Goal: Transaction & Acquisition: Purchase product/service

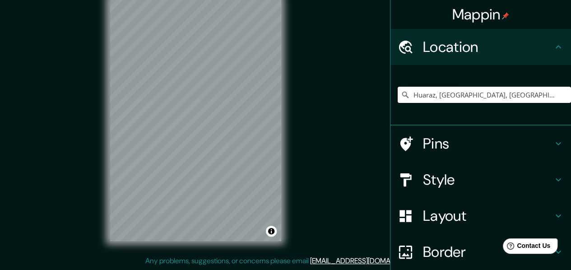
click at [459, 89] on input "Huaraz, [GEOGRAPHIC_DATA], [GEOGRAPHIC_DATA], [GEOGRAPHIC_DATA]" at bounding box center [483, 95] width 173 height 16
click at [459, 89] on input "Huaraz, Chancay, Departamento de Lima, Perú" at bounding box center [483, 95] width 173 height 16
click at [400, 98] on icon at bounding box center [404, 94] width 9 height 9
click at [402, 96] on icon at bounding box center [405, 95] width 6 height 6
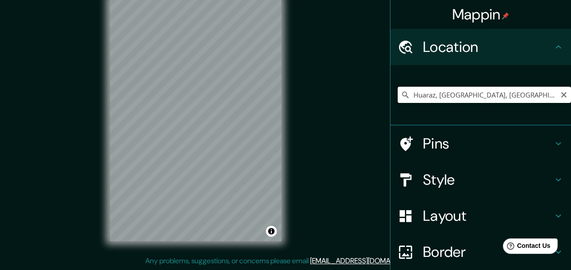
click at [524, 94] on input "Huaraz, [GEOGRAPHIC_DATA], [GEOGRAPHIC_DATA], [GEOGRAPHIC_DATA]" at bounding box center [483, 95] width 173 height 16
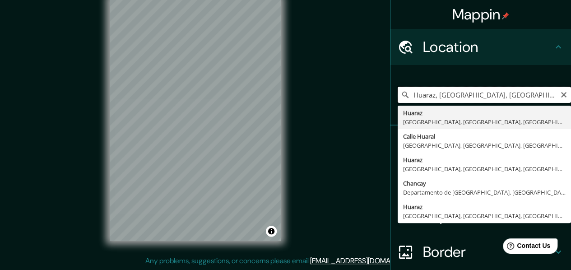
click at [524, 94] on input "Huaraz, [GEOGRAPHIC_DATA], [GEOGRAPHIC_DATA], [GEOGRAPHIC_DATA]" at bounding box center [483, 95] width 173 height 16
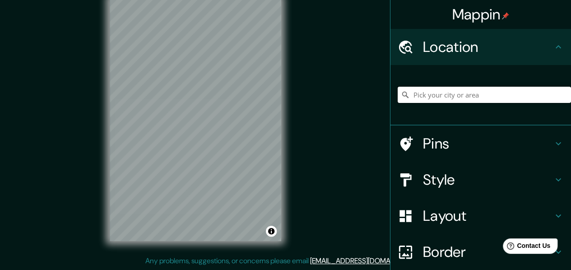
click at [522, 94] on input "Pick your city or area" at bounding box center [483, 95] width 173 height 16
paste input "Huaraz, Chancay, Departamento de Lima, Perú"
type input "Huaraz, Chancay, Departamento de Lima, Perú"
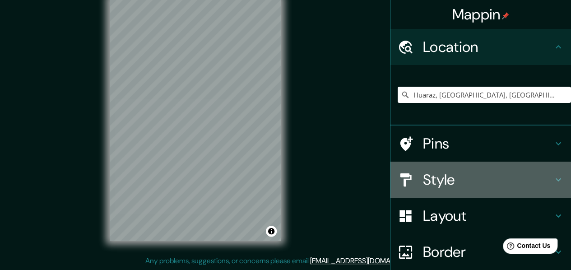
click at [442, 176] on h4 "Style" at bounding box center [488, 179] width 130 height 18
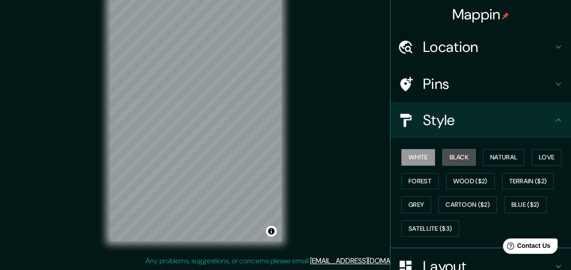
click at [444, 152] on button "Black" at bounding box center [459, 157] width 34 height 17
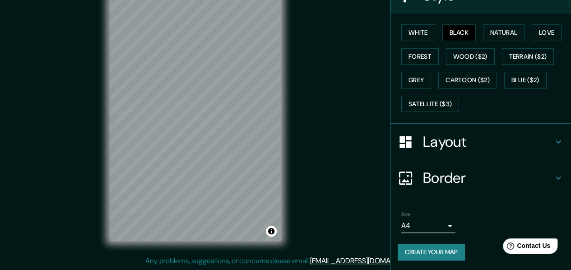
click at [432, 219] on body "Mappin Location Huaraz, Chancay, Departamento de Lima, Perú Huaraz Chancay, Dep…" at bounding box center [285, 119] width 571 height 270
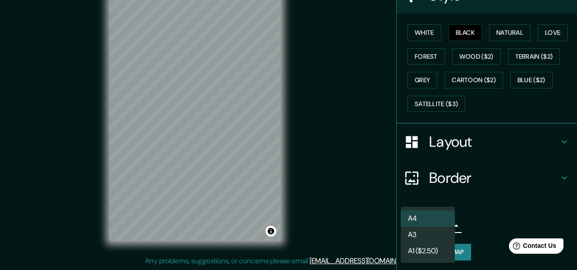
click at [413, 236] on li "A3" at bounding box center [428, 234] width 54 height 16
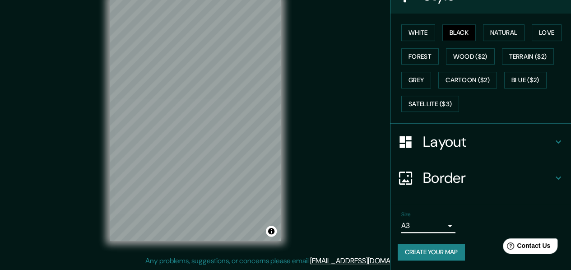
click at [433, 249] on button "Create your map" at bounding box center [430, 252] width 67 height 17
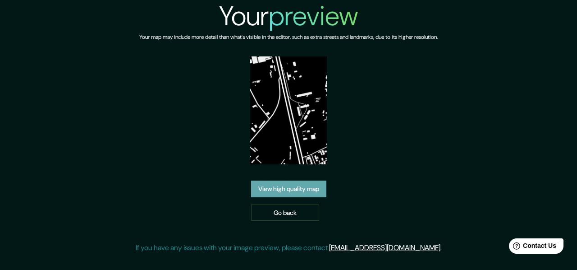
click at [314, 193] on link "View high quality map" at bounding box center [288, 188] width 75 height 17
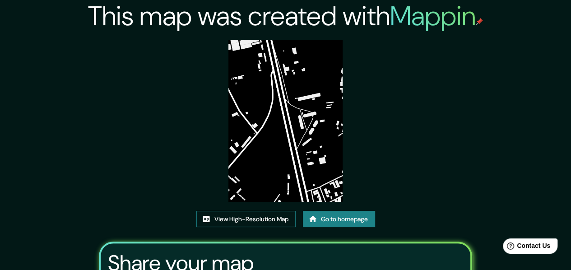
click at [277, 218] on link "View High-Resolution Map" at bounding box center [245, 219] width 99 height 17
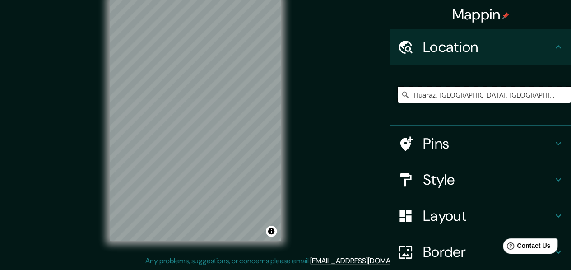
click at [459, 97] on input "Huaraz, [GEOGRAPHIC_DATA], [GEOGRAPHIC_DATA], [GEOGRAPHIC_DATA]" at bounding box center [483, 95] width 173 height 16
click at [459, 96] on input "Huaraz, [GEOGRAPHIC_DATA], [GEOGRAPHIC_DATA], [GEOGRAPHIC_DATA]" at bounding box center [483, 95] width 173 height 16
click at [459, 96] on input "Pick your city or area" at bounding box center [483, 95] width 173 height 16
paste input "Huaraz, Chancay, Departamento de Lima, Perú"
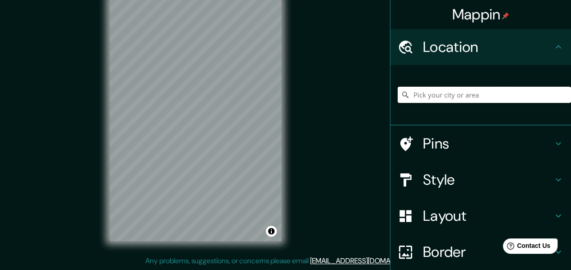
type input "Huaraz, Chancay, Departamento de Lima, Perú"
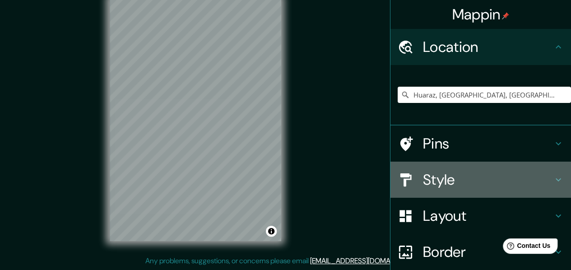
click at [436, 175] on h4 "Style" at bounding box center [488, 179] width 130 height 18
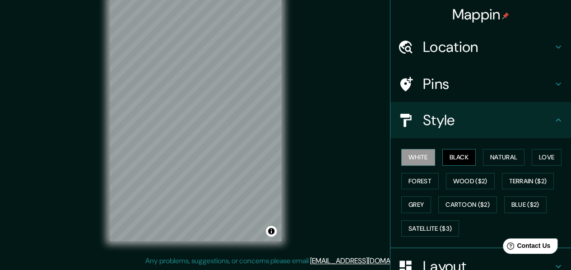
click at [449, 155] on button "Black" at bounding box center [459, 157] width 34 height 17
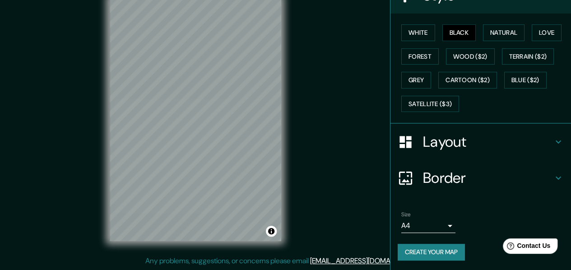
click at [437, 230] on body "Mappin Location [GEOGRAPHIC_DATA], [GEOGRAPHIC_DATA], [GEOGRAPHIC_DATA], [GEOGR…" at bounding box center [285, 119] width 571 height 270
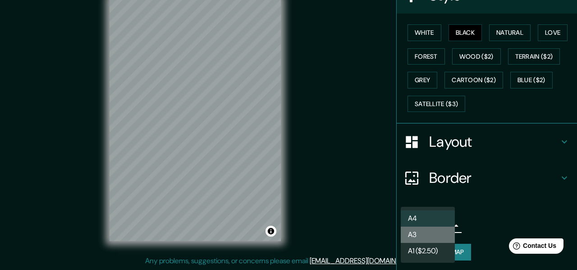
click at [413, 235] on li "A3" at bounding box center [428, 234] width 54 height 16
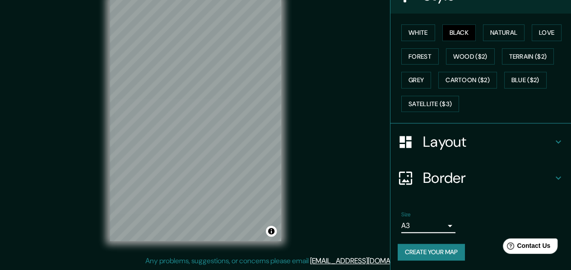
click at [437, 249] on button "Create your map" at bounding box center [430, 252] width 67 height 17
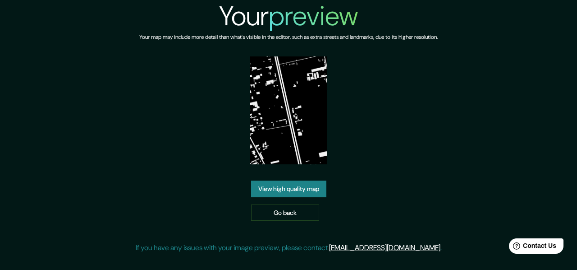
click at [301, 186] on link "View high quality map" at bounding box center [288, 188] width 75 height 17
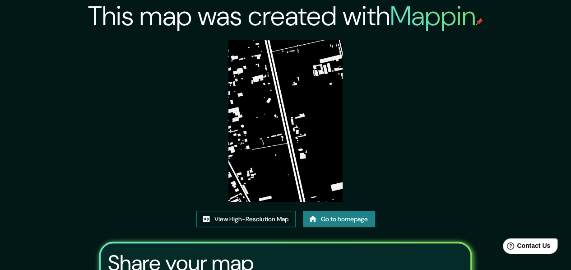
click at [275, 219] on link "View High-Resolution Map" at bounding box center [245, 219] width 99 height 17
click at [280, 221] on link "View High-Resolution Map" at bounding box center [245, 219] width 99 height 17
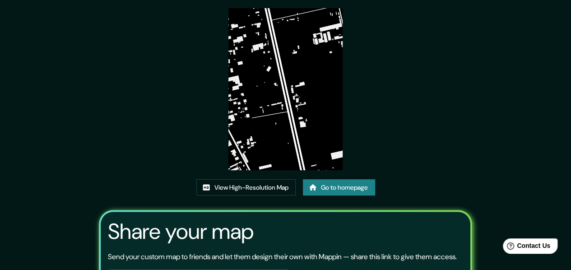
scroll to position [45, 0]
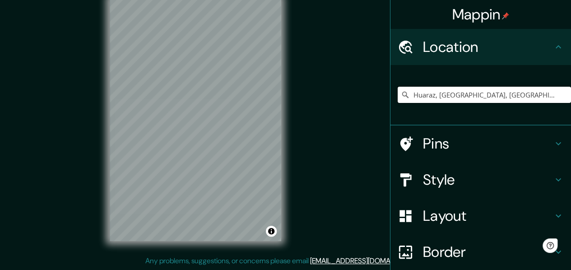
click at [474, 93] on input "Huaraz, [GEOGRAPHIC_DATA], [GEOGRAPHIC_DATA], [GEOGRAPHIC_DATA]" at bounding box center [483, 95] width 173 height 16
click at [474, 93] on input "Huaraz, Chancay, Departamento de Lima, Perú" at bounding box center [483, 95] width 173 height 16
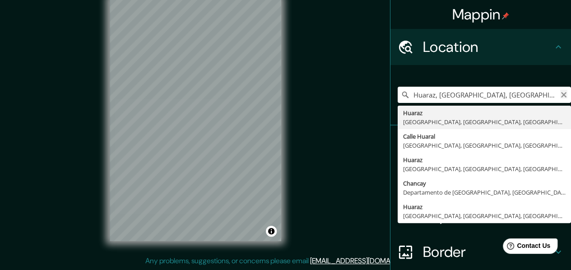
click at [560, 97] on icon "Clear" at bounding box center [563, 94] width 7 height 7
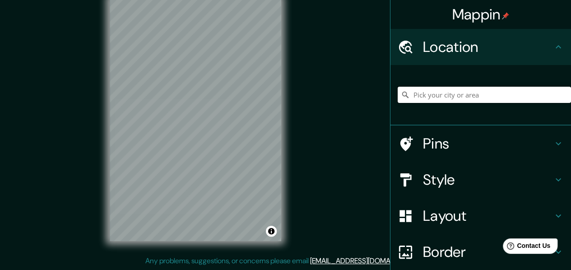
click at [503, 100] on input "Pick your city or area" at bounding box center [483, 95] width 173 height 16
paste input "Huaraz, [GEOGRAPHIC_DATA], [GEOGRAPHIC_DATA], [GEOGRAPHIC_DATA]"
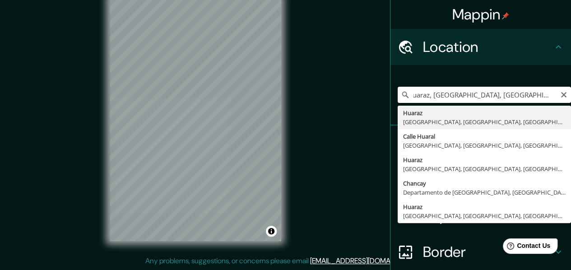
type input "Huaraz, [GEOGRAPHIC_DATA], [GEOGRAPHIC_DATA], [GEOGRAPHIC_DATA]"
drag, startPoint x: 462, startPoint y: 121, endPoint x: 456, endPoint y: 129, distance: 10.0
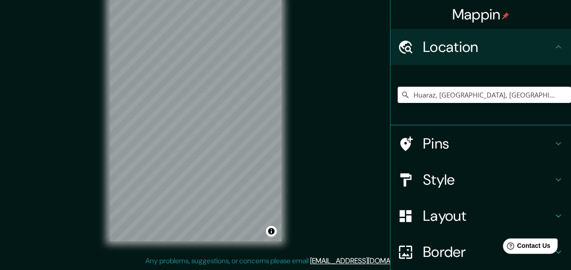
click at [433, 178] on h4 "Style" at bounding box center [488, 179] width 130 height 18
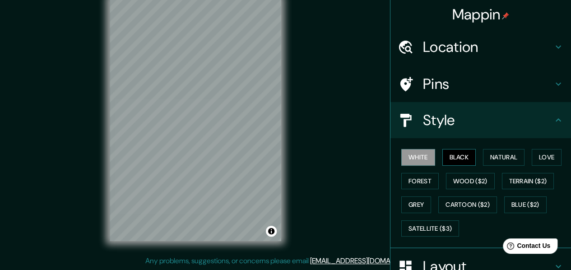
click at [448, 154] on button "Black" at bounding box center [459, 157] width 34 height 17
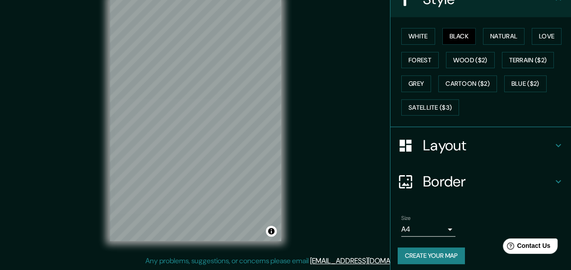
scroll to position [124, 0]
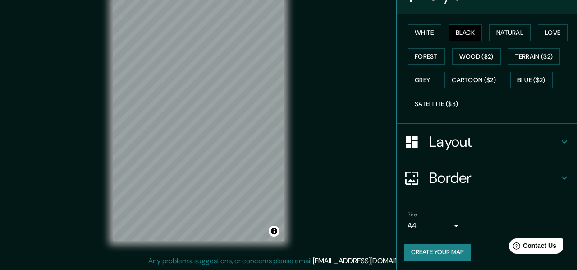
click at [430, 226] on body "Mappin Location Huaraz, Chancay, Departamento de Lima, Perú Pins Style White Bl…" at bounding box center [288, 119] width 577 height 270
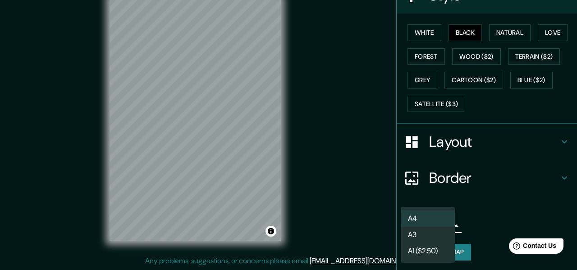
click at [420, 233] on li "A3" at bounding box center [428, 234] width 54 height 16
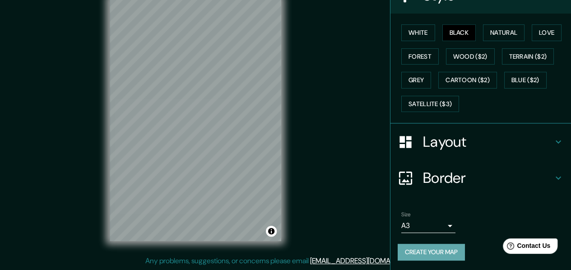
click at [412, 244] on button "Create your map" at bounding box center [430, 252] width 67 height 17
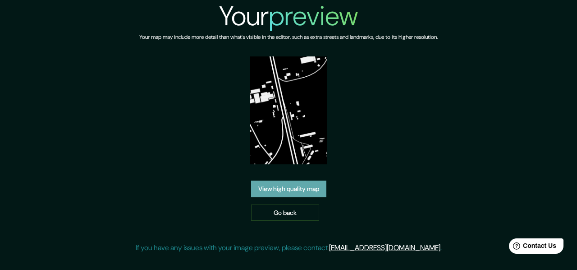
click at [290, 188] on link "View high quality map" at bounding box center [288, 188] width 75 height 17
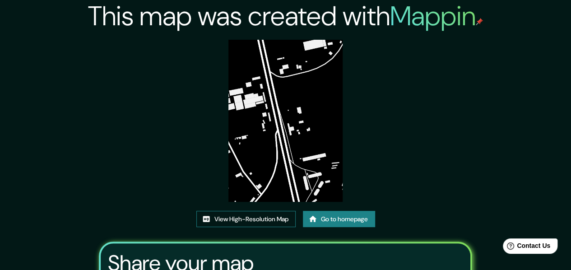
click at [269, 216] on link "View High-Resolution Map" at bounding box center [245, 219] width 99 height 17
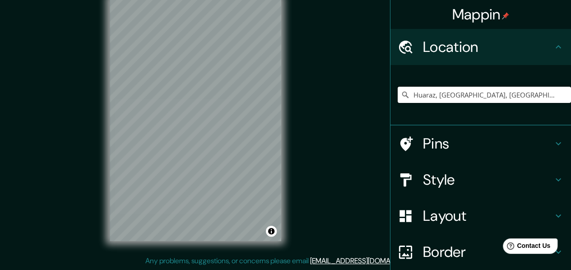
click at [442, 93] on input "Huaraz, Chancay, Departamento de Lima, Perú" at bounding box center [483, 95] width 173 height 16
click at [446, 96] on input "Huaraz, Chancay, Departamento de Lima, Perú" at bounding box center [483, 95] width 173 height 16
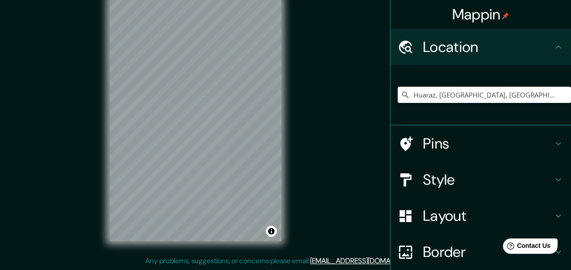
click at [446, 96] on input "Huaraz, [GEOGRAPHIC_DATA], [GEOGRAPHIC_DATA], [GEOGRAPHIC_DATA]" at bounding box center [483, 95] width 173 height 16
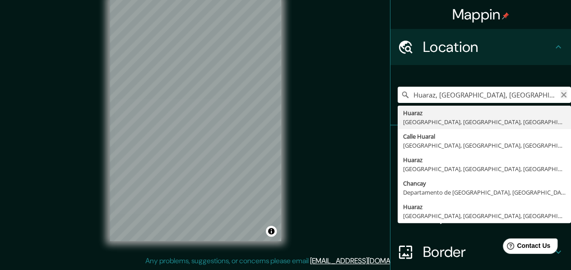
click at [560, 96] on icon "Clear" at bounding box center [563, 94] width 7 height 7
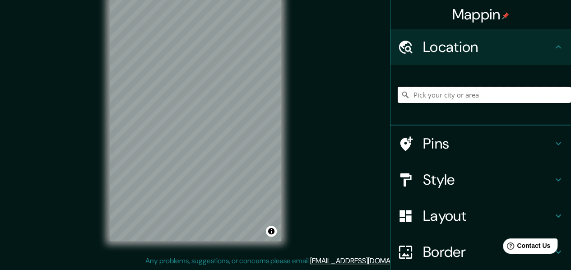
click at [474, 99] on input "Pick your city or area" at bounding box center [483, 95] width 173 height 16
paste input "Huaraz, [GEOGRAPHIC_DATA], [GEOGRAPHIC_DATA], [GEOGRAPHIC_DATA]"
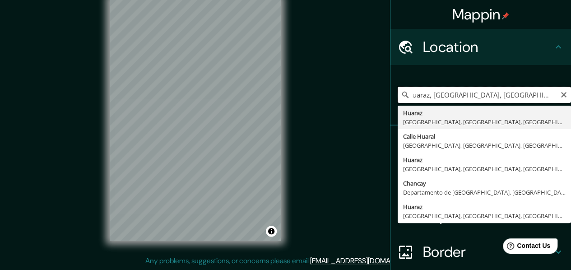
type input "Huaraz, Chancay, Departamento de Lima, Perú"
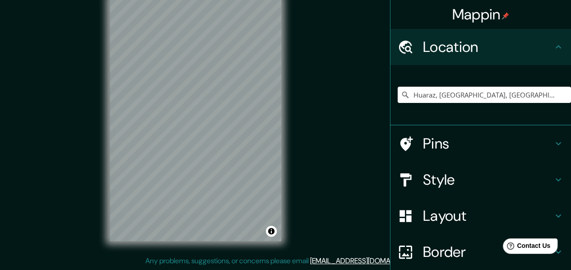
click at [452, 185] on h4 "Style" at bounding box center [488, 179] width 130 height 18
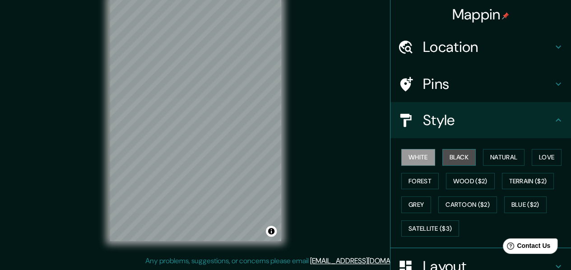
click at [459, 152] on button "Black" at bounding box center [459, 157] width 34 height 17
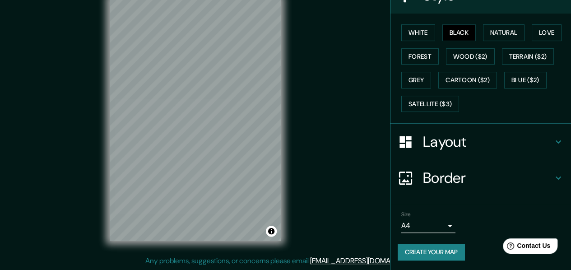
click at [432, 217] on body "Mappin Location Huaraz, Chancay, Departamento de Lima, Perú Pins Style White Bl…" at bounding box center [285, 119] width 571 height 270
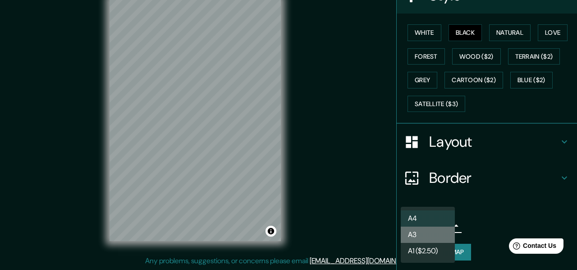
click at [423, 237] on li "A3" at bounding box center [428, 234] width 54 height 16
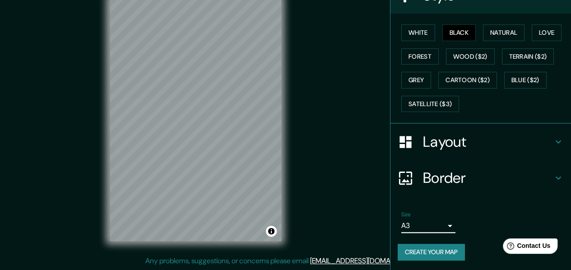
click at [433, 250] on button "Create your map" at bounding box center [430, 252] width 67 height 17
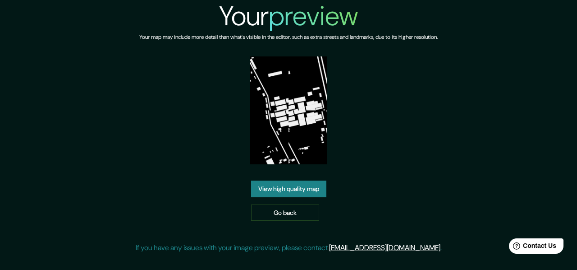
click at [301, 185] on link "View high quality map" at bounding box center [288, 188] width 75 height 17
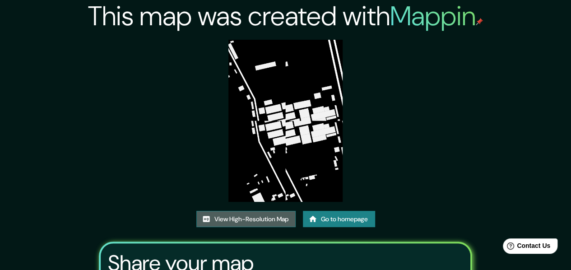
click at [250, 220] on link "View High-Resolution Map" at bounding box center [245, 219] width 99 height 17
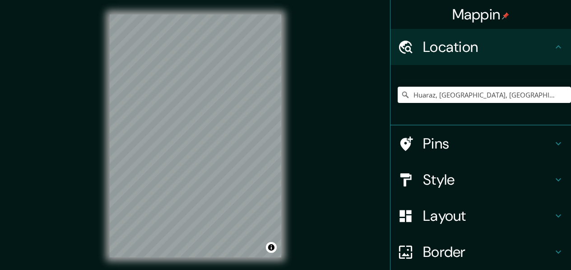
scroll to position [16, 0]
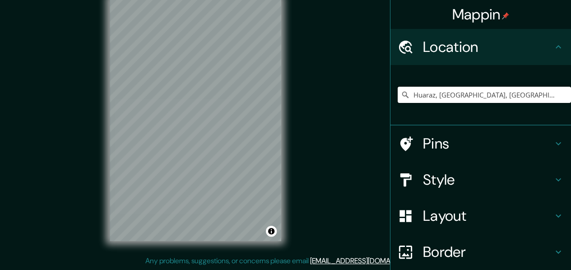
click at [497, 93] on input "Huaraz, [GEOGRAPHIC_DATA], [GEOGRAPHIC_DATA], [GEOGRAPHIC_DATA]" at bounding box center [483, 95] width 173 height 16
click at [497, 93] on input "Huaraz, Chancay, Departamento de Lima, Perú" at bounding box center [483, 95] width 173 height 16
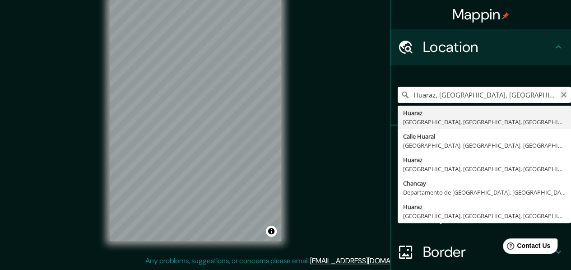
click at [561, 94] on icon "Clear" at bounding box center [563, 94] width 5 height 5
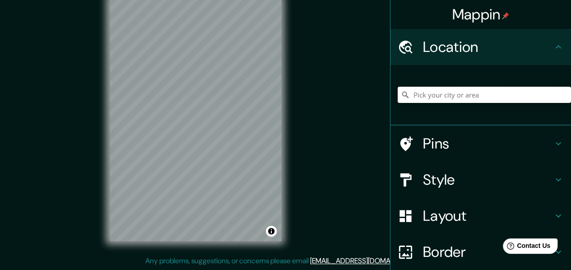
click at [536, 100] on input "Pick your city or area" at bounding box center [483, 95] width 173 height 16
paste input "Huaraz, [GEOGRAPHIC_DATA], [GEOGRAPHIC_DATA], [GEOGRAPHIC_DATA]"
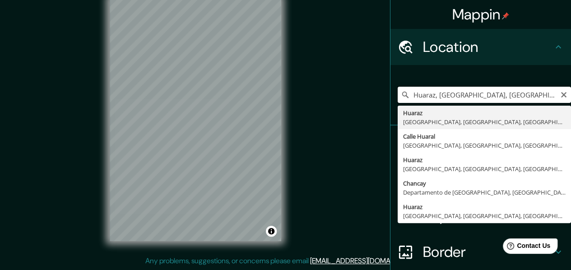
scroll to position [0, 6]
type input "Huaraz, [GEOGRAPHIC_DATA], [GEOGRAPHIC_DATA], [GEOGRAPHIC_DATA]"
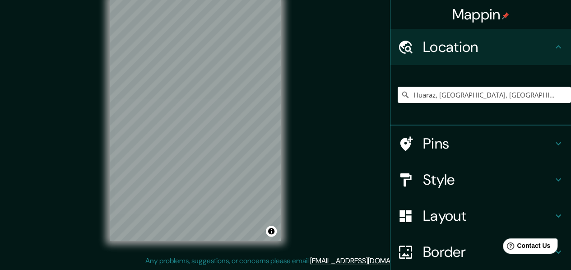
click at [428, 180] on h4 "Style" at bounding box center [488, 179] width 130 height 18
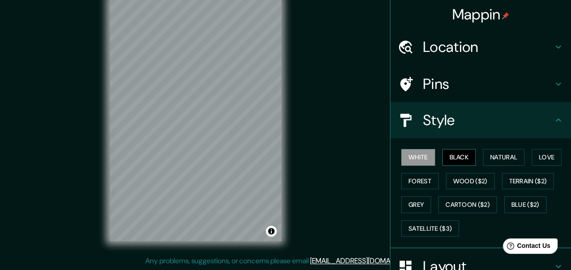
click at [458, 155] on button "Black" at bounding box center [459, 157] width 34 height 17
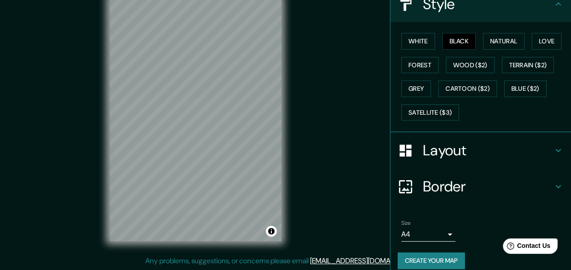
scroll to position [124, 0]
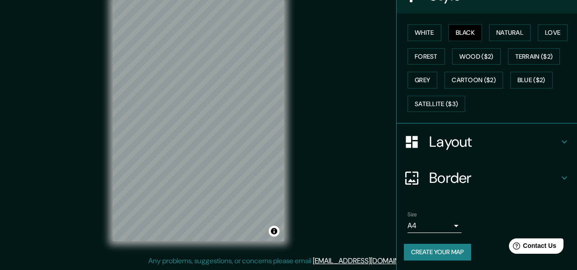
click at [394, 217] on body "Mappin Location Huaraz, Chancay, Departamento de Lima, Perú Pins Style White Bl…" at bounding box center [288, 119] width 577 height 270
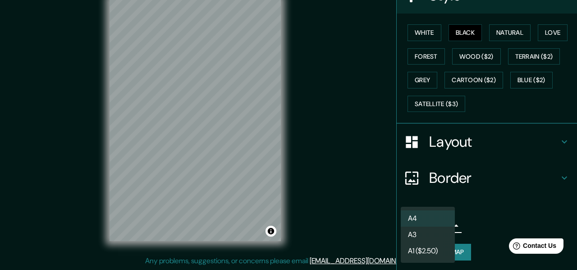
click at [411, 234] on li "A3" at bounding box center [428, 234] width 54 height 16
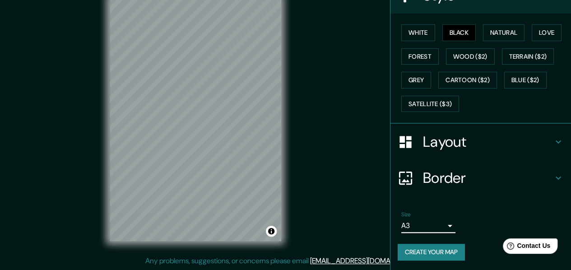
click at [426, 248] on button "Create your map" at bounding box center [430, 252] width 67 height 17
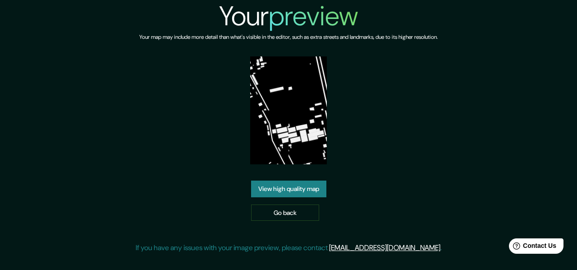
click at [296, 187] on link "View high quality map" at bounding box center [288, 188] width 75 height 17
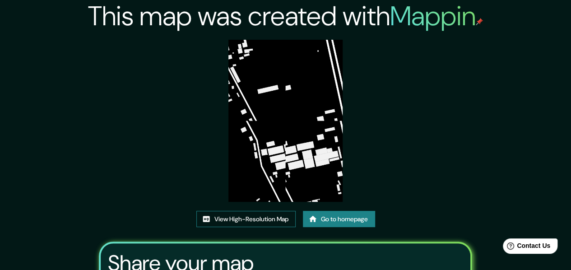
click at [262, 217] on link "View High-Resolution Map" at bounding box center [245, 219] width 99 height 17
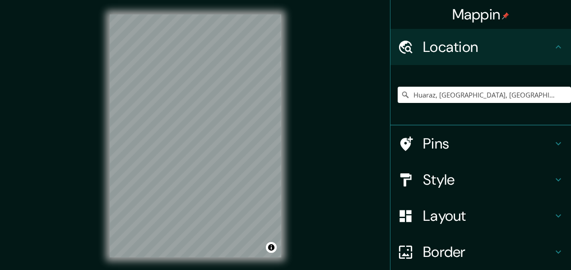
scroll to position [16, 0]
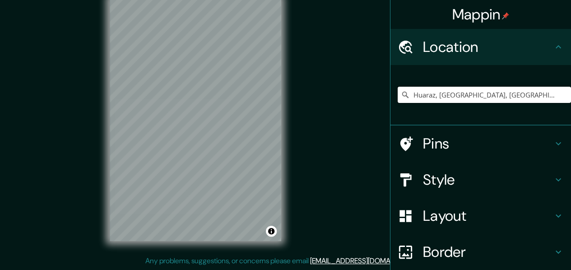
click at [488, 92] on input "Huaraz, [GEOGRAPHIC_DATA], [GEOGRAPHIC_DATA], [GEOGRAPHIC_DATA]" at bounding box center [483, 95] width 173 height 16
paste input "Pick your city or area"
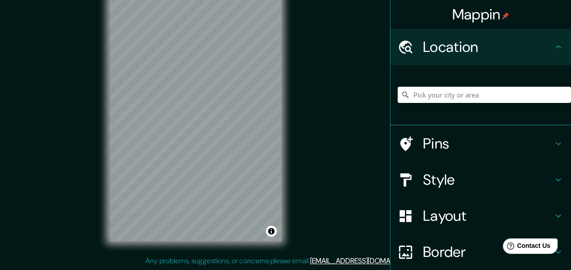
click at [488, 92] on input "Pick your city or area" at bounding box center [483, 95] width 173 height 16
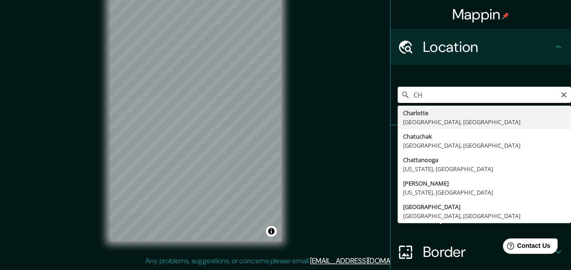
type input "C"
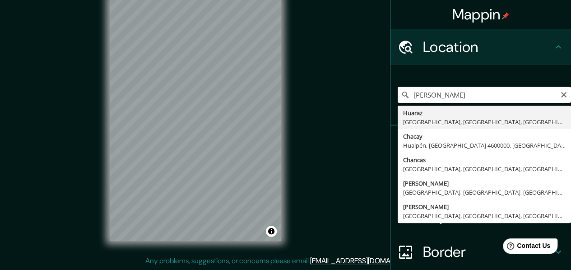
type input "Huaraz, [GEOGRAPHIC_DATA], [GEOGRAPHIC_DATA], [GEOGRAPHIC_DATA]"
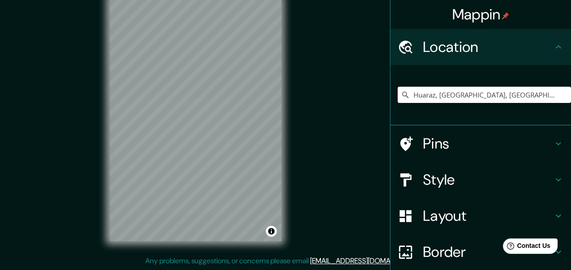
click at [456, 168] on div "Style" at bounding box center [480, 179] width 180 height 36
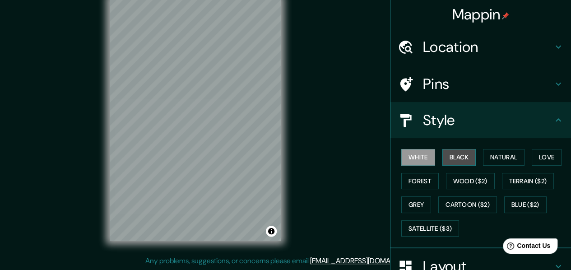
click at [458, 155] on button "Black" at bounding box center [459, 157] width 34 height 17
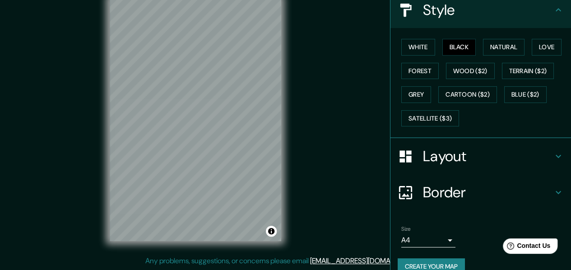
scroll to position [124, 0]
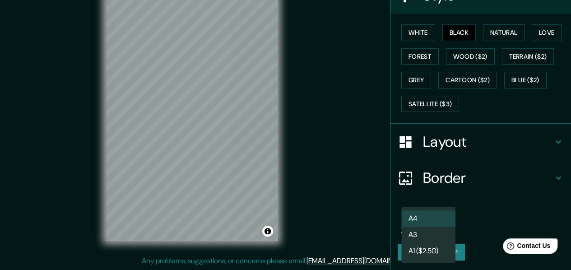
drag, startPoint x: 442, startPoint y: 226, endPoint x: 427, endPoint y: 229, distance: 15.6
click at [442, 226] on body "Mappin Location [GEOGRAPHIC_DATA], [GEOGRAPHIC_DATA], [GEOGRAPHIC_DATA], [GEOGR…" at bounding box center [285, 119] width 571 height 270
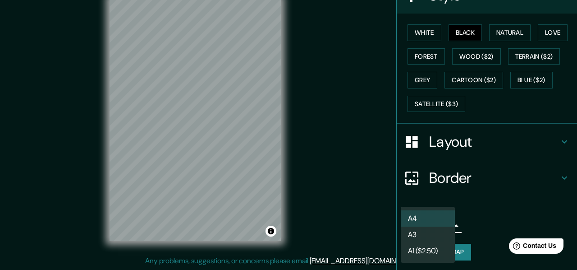
drag, startPoint x: 420, startPoint y: 234, endPoint x: 424, endPoint y: 238, distance: 5.4
click at [420, 234] on li "A3" at bounding box center [428, 234] width 54 height 16
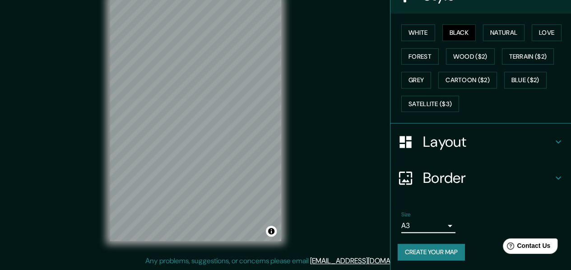
click at [432, 249] on button "Create your map" at bounding box center [430, 252] width 67 height 17
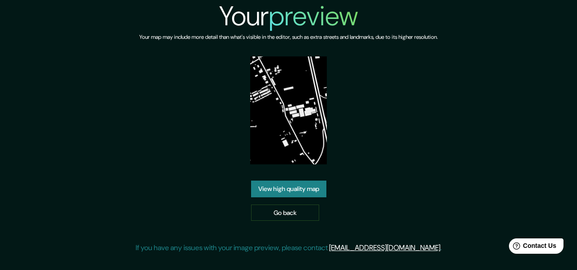
click at [299, 185] on link "View high quality map" at bounding box center [288, 188] width 75 height 17
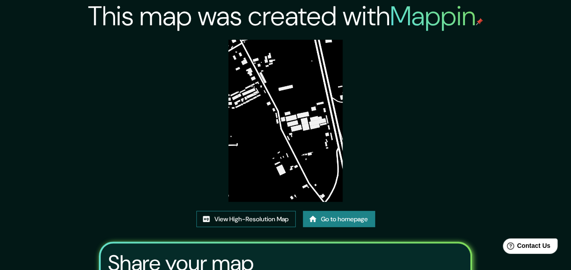
click at [269, 217] on link "View High-Resolution Map" at bounding box center [245, 219] width 99 height 17
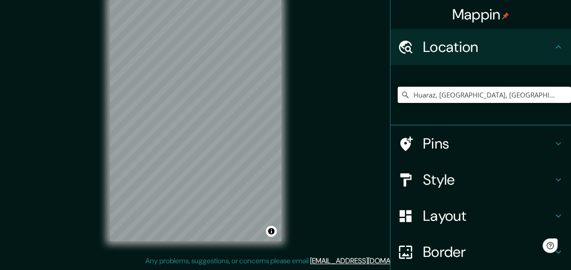
click at [436, 97] on input "Huaraz, [GEOGRAPHIC_DATA], [GEOGRAPHIC_DATA], [GEOGRAPHIC_DATA]" at bounding box center [483, 95] width 173 height 16
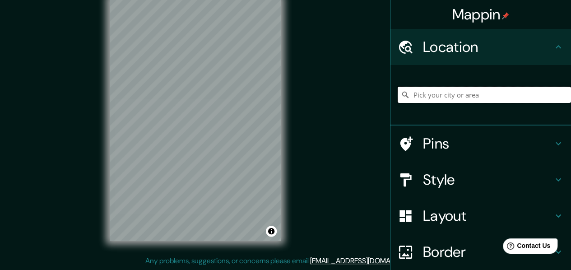
paste input "Huaraz, [GEOGRAPHIC_DATA], [GEOGRAPHIC_DATA], [GEOGRAPHIC_DATA]"
type input "Huaraz, [GEOGRAPHIC_DATA], [GEOGRAPHIC_DATA], [GEOGRAPHIC_DATA]"
click at [488, 179] on h4 "Style" at bounding box center [488, 179] width 130 height 18
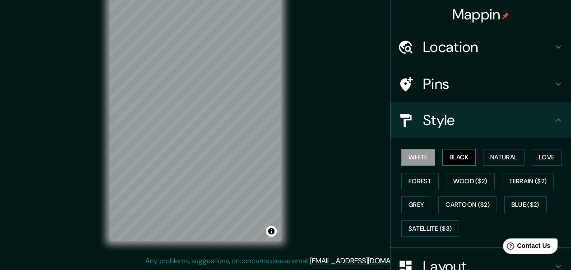
click at [464, 159] on button "Black" at bounding box center [459, 157] width 34 height 17
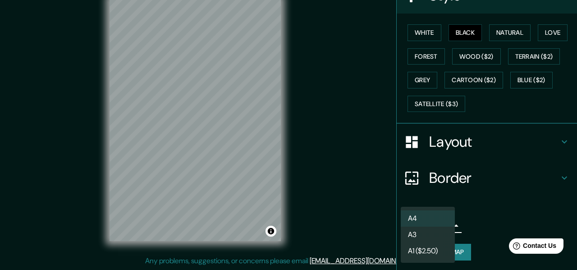
drag, startPoint x: 425, startPoint y: 228, endPoint x: 409, endPoint y: 228, distance: 16.2
click at [425, 228] on body "Mappin Location Huaraz, Chancay, Departamento de Lima, Perú Pins Style White Bl…" at bounding box center [288, 119] width 577 height 270
click at [411, 235] on li "A3" at bounding box center [428, 234] width 54 height 16
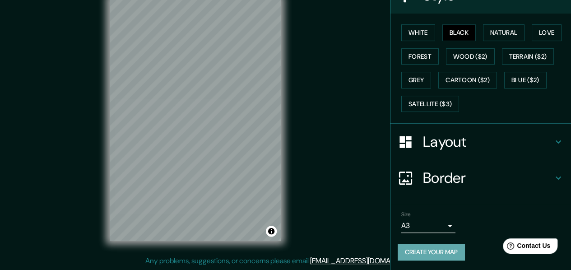
click at [423, 252] on button "Create your map" at bounding box center [430, 252] width 67 height 17
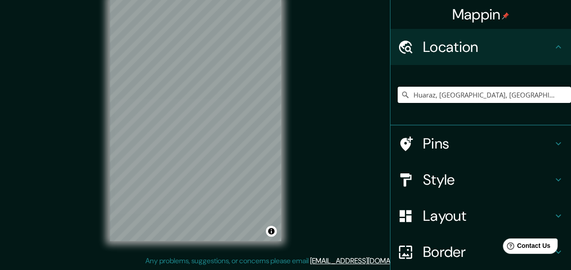
click at [429, 97] on input "Huaraz, Chancay, Departamento de Lima, Perú" at bounding box center [483, 95] width 173 height 16
click at [429, 97] on input "Huaraz, [GEOGRAPHIC_DATA], [GEOGRAPHIC_DATA], [GEOGRAPHIC_DATA]" at bounding box center [483, 95] width 173 height 16
click at [429, 97] on input "Pick your city or area" at bounding box center [483, 95] width 173 height 16
paste input "Huaraz, Chancay, Departamento de Lima, Perú"
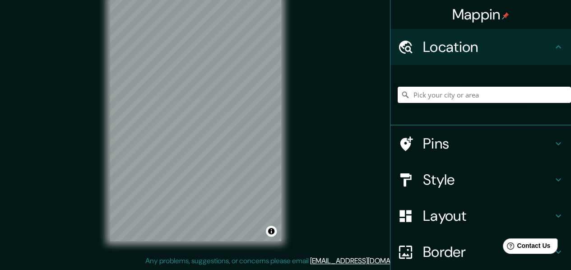
type input "Huaraz, Chancay, Departamento de Lima, Perú"
click at [489, 181] on h4 "Style" at bounding box center [488, 179] width 130 height 18
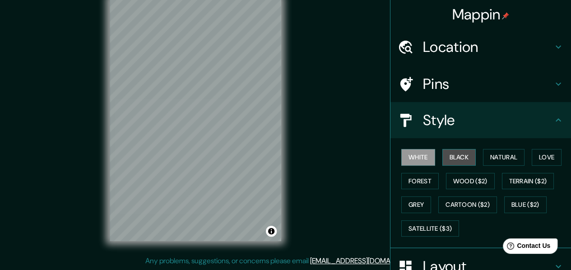
click at [457, 163] on button "Black" at bounding box center [459, 157] width 34 height 17
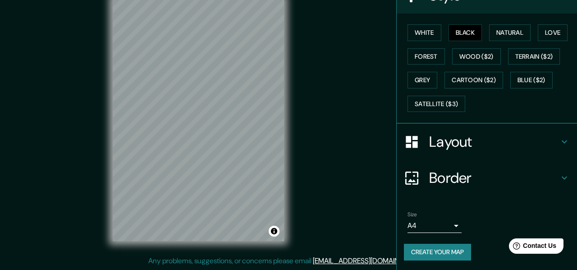
click at [424, 226] on body "Mappin Location Huaraz, Chancay, Departamento de Lima, Perú Pins Style White Bl…" at bounding box center [288, 119] width 577 height 270
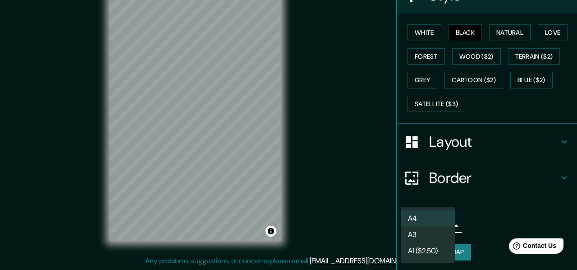
click at [416, 238] on li "A3" at bounding box center [428, 234] width 54 height 16
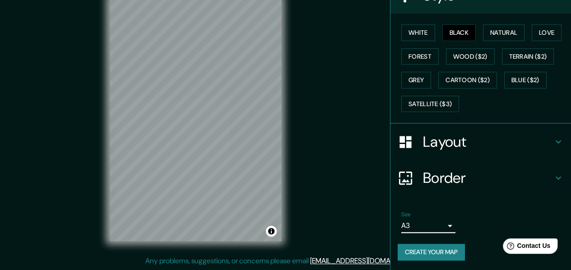
click at [426, 245] on button "Create your map" at bounding box center [430, 252] width 67 height 17
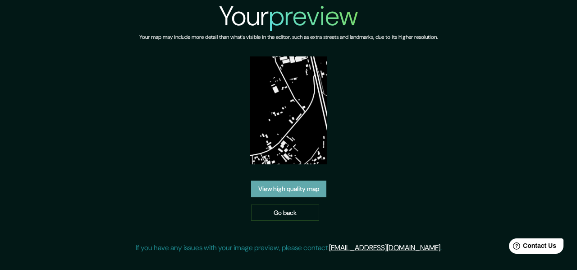
click at [297, 192] on link "View high quality map" at bounding box center [288, 188] width 75 height 17
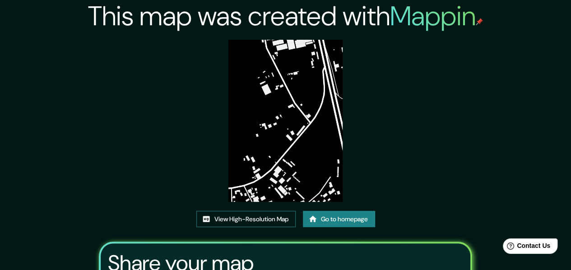
click at [283, 217] on link "View High-Resolution Map" at bounding box center [245, 219] width 99 height 17
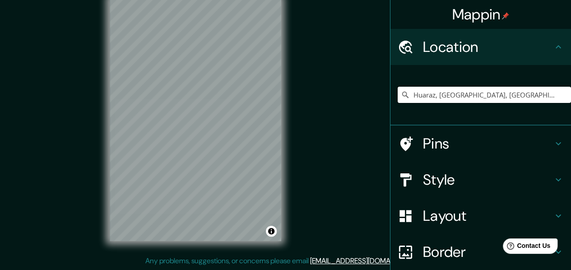
click at [428, 97] on input "Huaraz, Chancay, Departamento de Lima, Perú" at bounding box center [483, 95] width 173 height 16
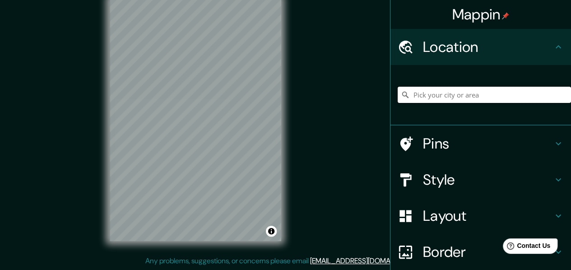
click at [437, 94] on input "Pick your city or area" at bounding box center [483, 95] width 173 height 16
paste input "Huaraz, Chancay, Departamento de Lima, Perú"
click at [443, 178] on h4 "Style" at bounding box center [488, 179] width 130 height 18
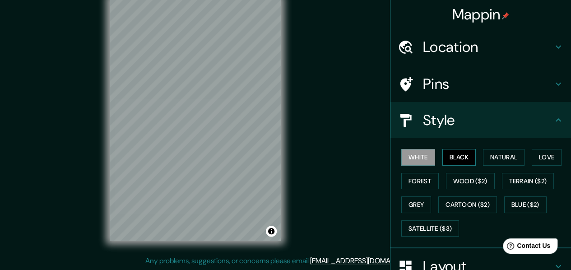
click at [454, 152] on button "Black" at bounding box center [459, 157] width 34 height 17
click at [460, 156] on button "Black" at bounding box center [459, 157] width 34 height 17
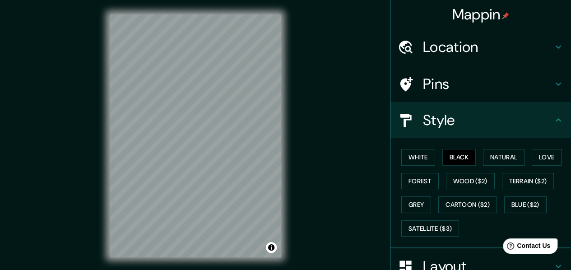
click at [450, 53] on h4 "Location" at bounding box center [488, 47] width 130 height 18
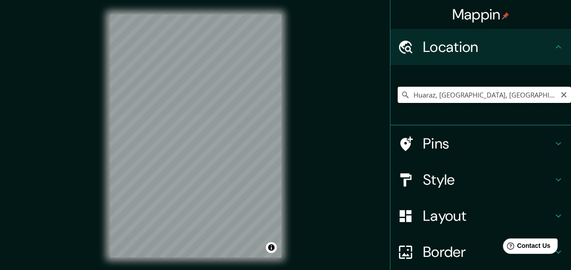
click at [414, 96] on input "Huaraz, Chancay, Departamento de Lima, Perú" at bounding box center [483, 95] width 173 height 16
click at [414, 97] on input "Huaraz, Chancay, Departamento de Lima, Perú" at bounding box center [483, 95] width 173 height 16
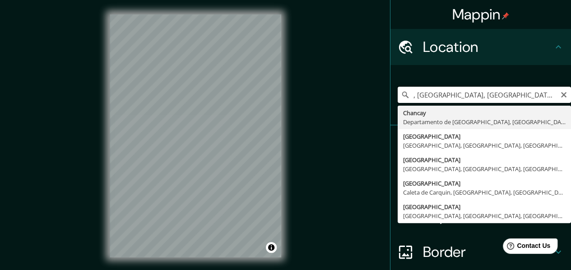
click at [424, 96] on input ", Chancay, Departamento de Lima, Perú" at bounding box center [483, 95] width 173 height 16
paste input "Huaraz"
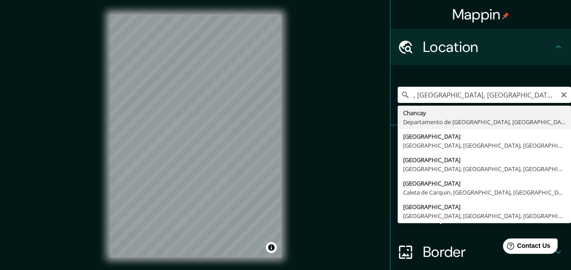
click at [433, 96] on input ", Chancay, Departamento de Lima, Perú" at bounding box center [483, 95] width 173 height 16
type input ", Chancay, Departamento de Lima, Perú"
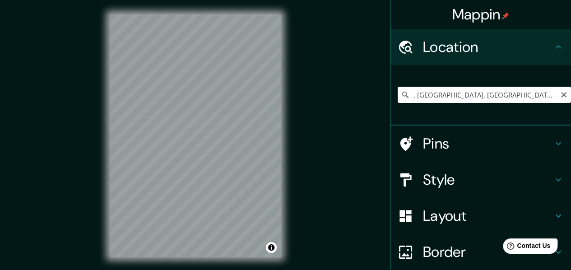
click at [560, 98] on icon "Clear" at bounding box center [563, 94] width 7 height 7
click at [535, 101] on input "Pick your city or area" at bounding box center [483, 95] width 173 height 16
paste input ", Chancay, Departamento de Lima, Perú"
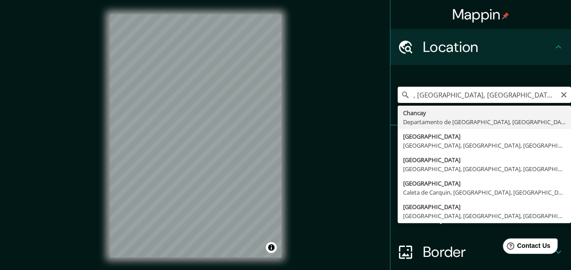
type input "Chancay, Departamento de Lima, Perú"
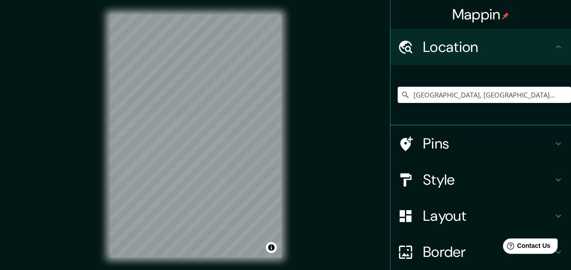
click at [457, 173] on h4 "Style" at bounding box center [488, 179] width 130 height 18
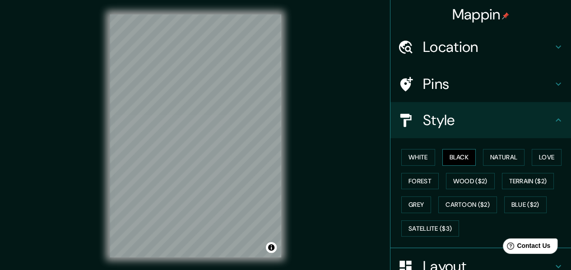
click at [466, 153] on button "Black" at bounding box center [459, 157] width 34 height 17
drag, startPoint x: 324, startPoint y: 217, endPoint x: 346, endPoint y: 205, distance: 25.6
click at [327, 215] on div "Mappin Location Chancay, Departamento de Lima, Perú Pins Style White Black Natu…" at bounding box center [285, 143] width 571 height 286
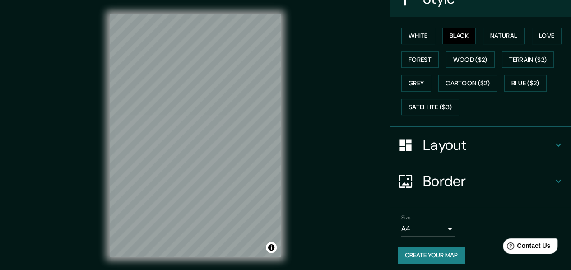
scroll to position [124, 0]
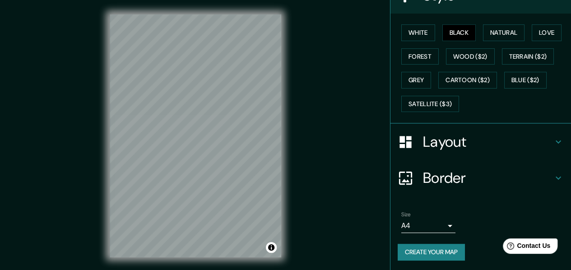
click at [415, 226] on body "Mappin Location Chancay, Departamento de Lima, Perú Pins Style White Black Natu…" at bounding box center [285, 135] width 571 height 270
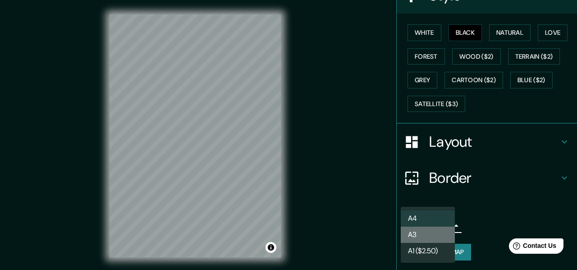
click at [412, 235] on li "A3" at bounding box center [428, 234] width 54 height 16
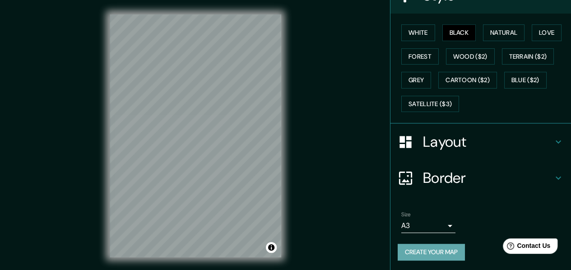
click at [431, 246] on button "Create your map" at bounding box center [430, 252] width 67 height 17
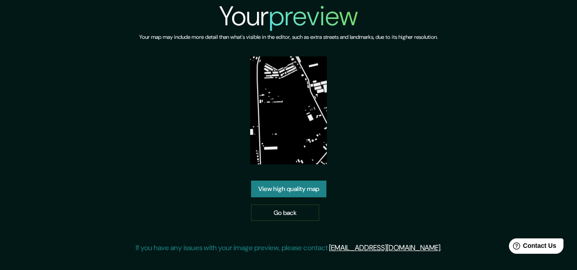
click at [300, 184] on link "View high quality map" at bounding box center [288, 188] width 75 height 17
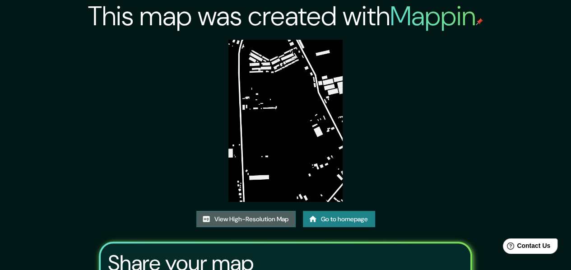
click at [276, 220] on link "View High-Resolution Map" at bounding box center [245, 219] width 99 height 17
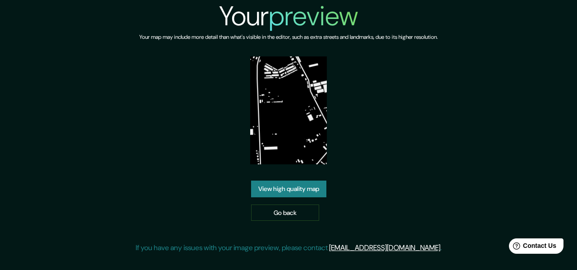
click at [69, 88] on div "Your preview Your map may include more detail than what's visible in the editor…" at bounding box center [288, 130] width 577 height 260
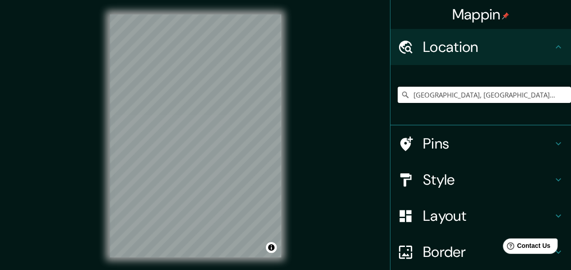
click at [469, 100] on input "[GEOGRAPHIC_DATA], [GEOGRAPHIC_DATA], [GEOGRAPHIC_DATA]" at bounding box center [483, 95] width 173 height 16
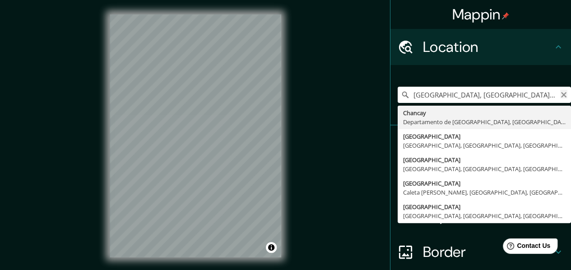
click at [560, 96] on icon "Clear" at bounding box center [563, 94] width 7 height 7
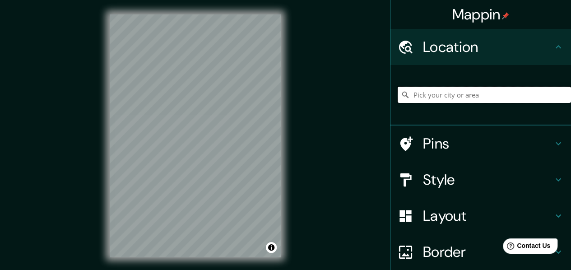
click at [493, 92] on input "Pick your city or area" at bounding box center [483, 95] width 173 height 16
paste input "[GEOGRAPHIC_DATA], [GEOGRAPHIC_DATA], [GEOGRAPHIC_DATA]"
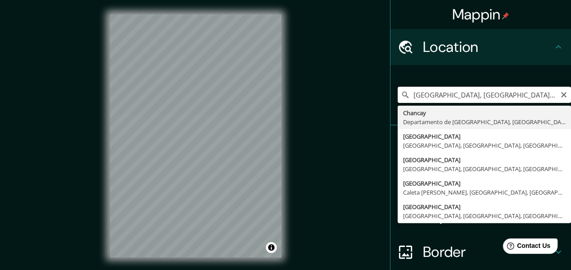
click at [432, 101] on input "[GEOGRAPHIC_DATA], [GEOGRAPHIC_DATA], [GEOGRAPHIC_DATA]" at bounding box center [483, 95] width 173 height 16
type input "[GEOGRAPHIC_DATA], [GEOGRAPHIC_DATA], [GEOGRAPHIC_DATA]"
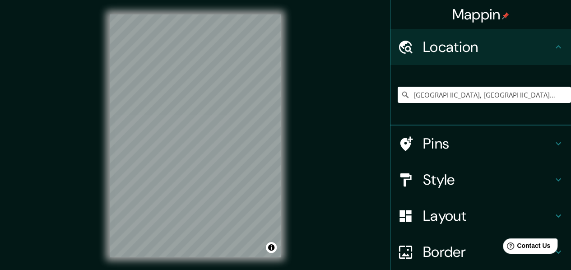
click at [445, 177] on h4 "Style" at bounding box center [488, 179] width 130 height 18
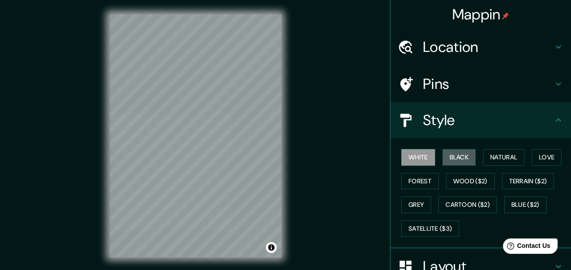
drag, startPoint x: 459, startPoint y: 156, endPoint x: 386, endPoint y: 172, distance: 74.4
click at [458, 155] on button "Black" at bounding box center [459, 157] width 34 height 17
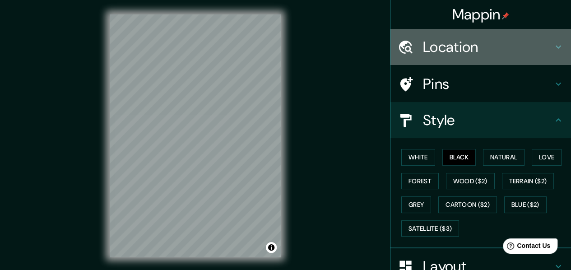
click at [511, 42] on h4 "Location" at bounding box center [488, 47] width 130 height 18
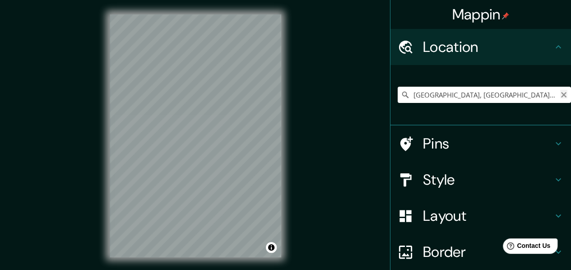
click at [561, 92] on icon "Clear" at bounding box center [563, 94] width 5 height 5
click at [522, 92] on input "Pick your city or area" at bounding box center [483, 95] width 173 height 16
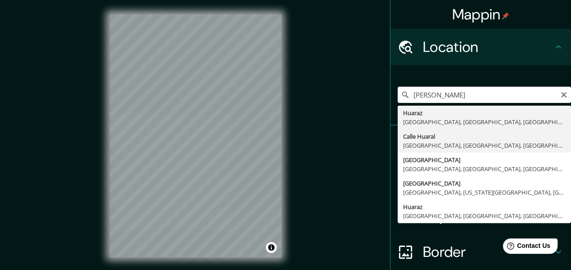
type input "Calle Huaral, Chancay, Departamento de Lima, Perú"
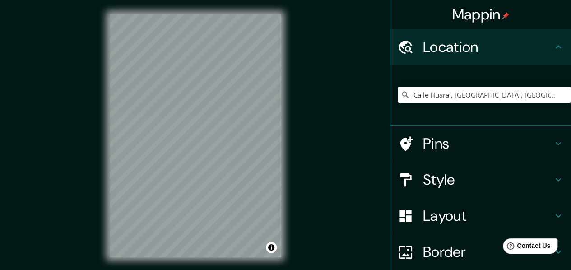
click at [164, 262] on div "© Mapbox © OpenStreetMap Improve this map" at bounding box center [195, 136] width 200 height 272
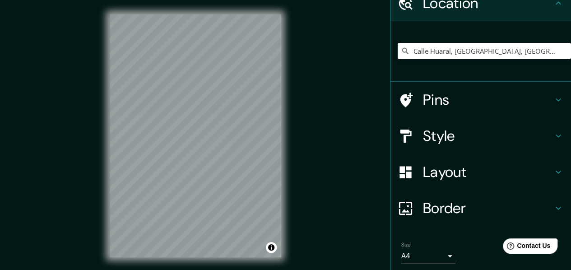
scroll to position [75, 0]
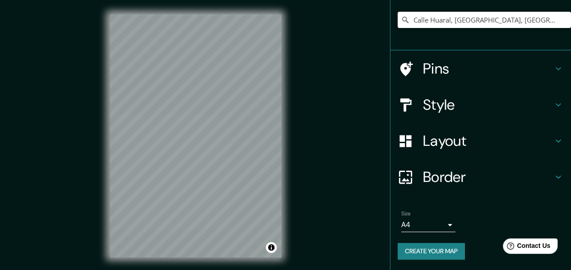
click at [435, 227] on body "Mappin Location Calle Huaral, Chancay, Departamento de Lima, Perú Pins Style La…" at bounding box center [285, 135] width 571 height 270
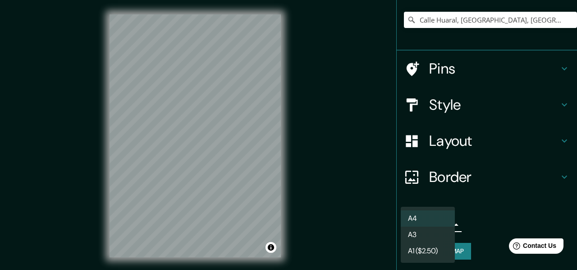
click at [416, 237] on li "A3" at bounding box center [428, 234] width 54 height 16
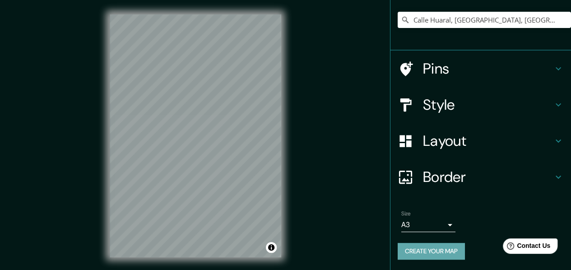
click at [421, 255] on button "Create your map" at bounding box center [430, 251] width 67 height 17
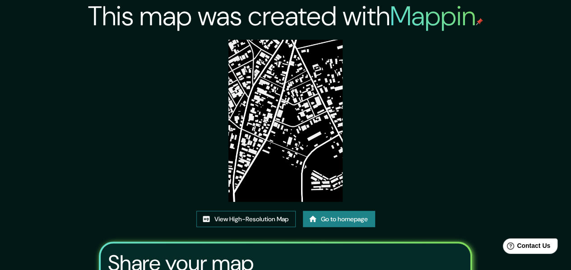
click at [264, 218] on link "View High-Resolution Map" at bounding box center [245, 219] width 99 height 17
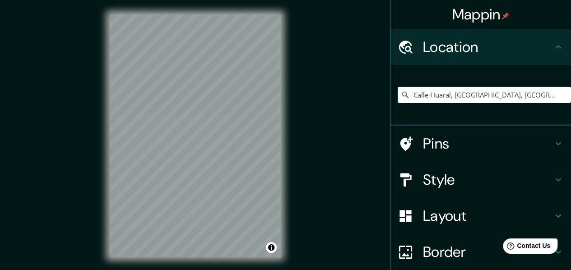
click at [434, 100] on input "Calle Huaral, Chancay, Departamento de Lima, Perú" at bounding box center [483, 95] width 173 height 16
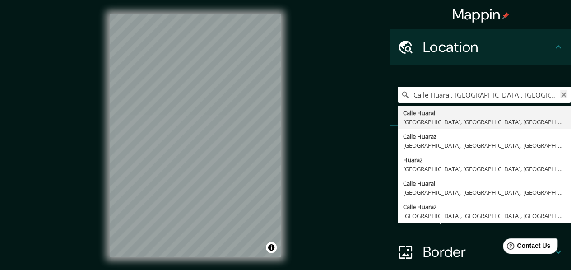
click at [560, 95] on icon "Clear" at bounding box center [563, 94] width 7 height 7
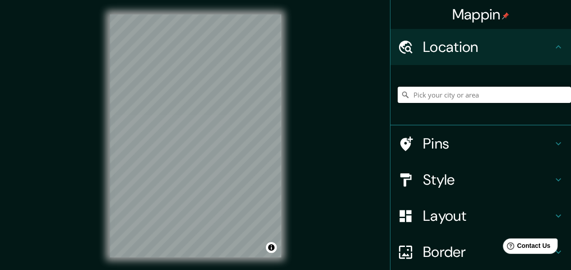
click at [465, 98] on input "Pick your city or area" at bounding box center [483, 95] width 173 height 16
paste input "Calle Huaral, Chancay, Departamento de Lima, Perú"
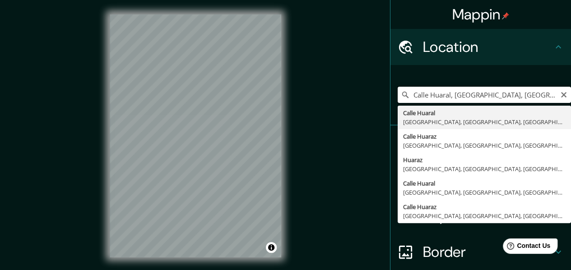
scroll to position [0, 21]
type input "Calle Huaral, Chancay, Departamento de Lima, Perú"
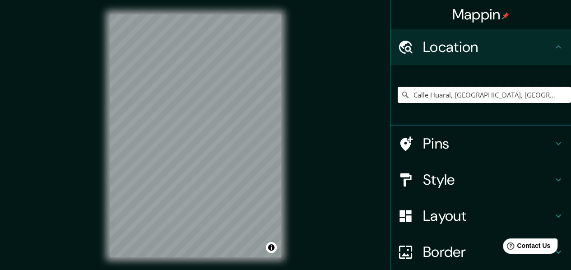
scroll to position [0, 0]
click at [440, 176] on h4 "Style" at bounding box center [488, 179] width 130 height 18
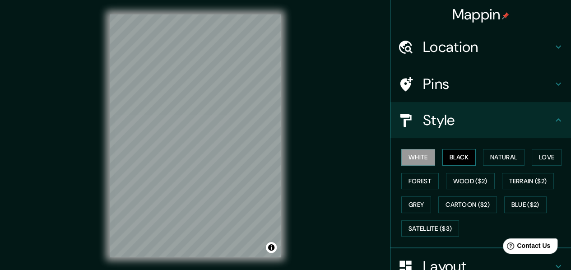
click at [456, 156] on button "Black" at bounding box center [459, 157] width 34 height 17
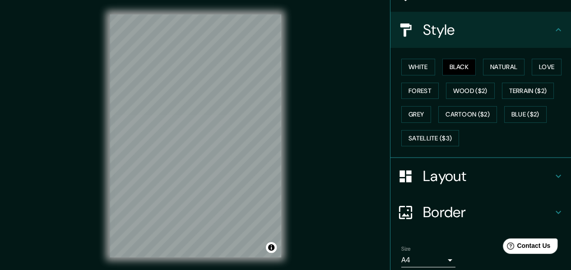
scroll to position [124, 0]
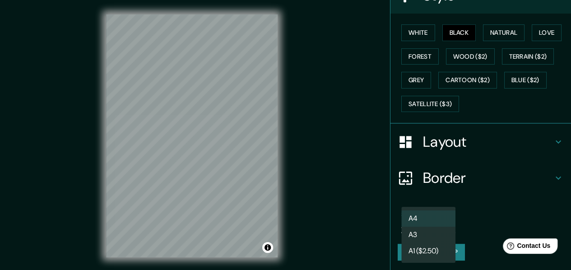
click at [437, 224] on body "Mappin Location Calle Huaral, Chancay, Departamento de Lima, Perú Pins Style Wh…" at bounding box center [285, 135] width 571 height 270
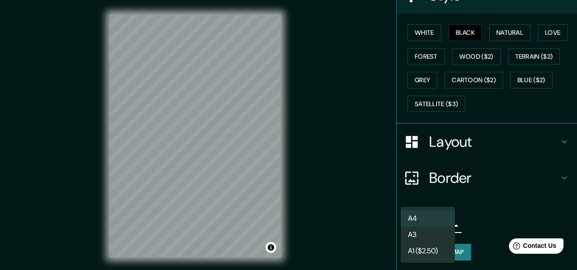
click at [418, 233] on li "A3" at bounding box center [428, 234] width 54 height 16
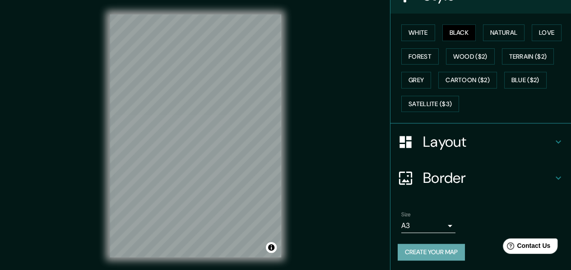
click at [425, 251] on button "Create your map" at bounding box center [430, 252] width 67 height 17
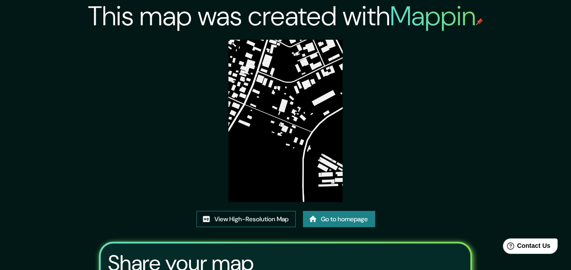
click at [272, 214] on link "View High-Resolution Map" at bounding box center [245, 219] width 99 height 17
drag, startPoint x: 263, startPoint y: 114, endPoint x: 231, endPoint y: 217, distance: 108.0
click at [231, 217] on link "View High-Resolution Map" at bounding box center [245, 219] width 99 height 17
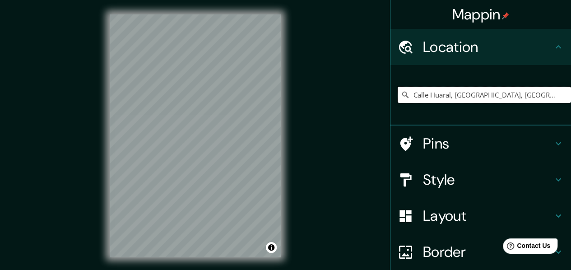
click at [457, 98] on input "Calle Huaral, Chancay, Departamento de Lima, Perú" at bounding box center [483, 95] width 173 height 16
click at [456, 95] on input "Pick your city or area" at bounding box center [483, 95] width 173 height 16
paste input "Calle Huaral, Chancay, Departamento de Lima, Perú"
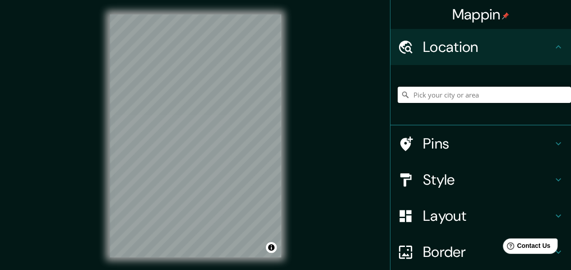
type input "Calle Huaral, Chancay, Departamento de Lima, Perú"
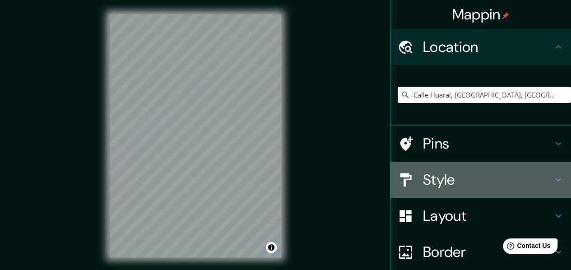
click at [456, 182] on h4 "Style" at bounding box center [488, 179] width 130 height 18
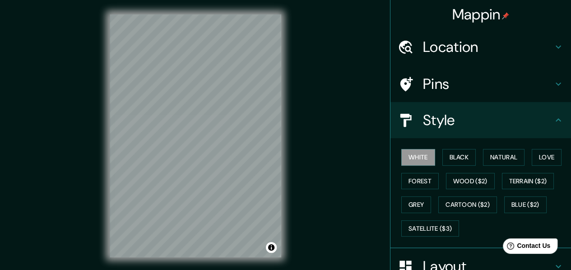
click at [456, 144] on div "White Black Natural Love Forest Wood ($2) Terrain ($2) Grey Cartoon ($2) Blue (…" at bounding box center [480, 193] width 180 height 110
click at [456, 155] on button "Black" at bounding box center [459, 157] width 34 height 17
click at [460, 161] on button "Black" at bounding box center [459, 157] width 34 height 17
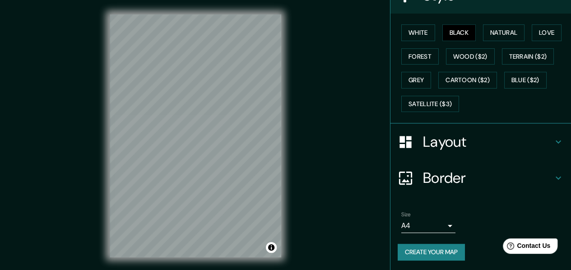
click at [428, 226] on body "Mappin Location Calle Huaral, Chancay, Departamento de Lima, Perú Pins Style Wh…" at bounding box center [285, 135] width 571 height 270
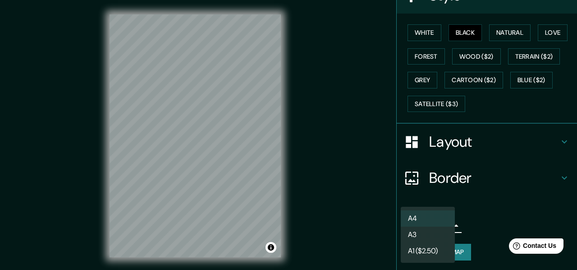
click at [407, 239] on li "A3" at bounding box center [428, 234] width 54 height 16
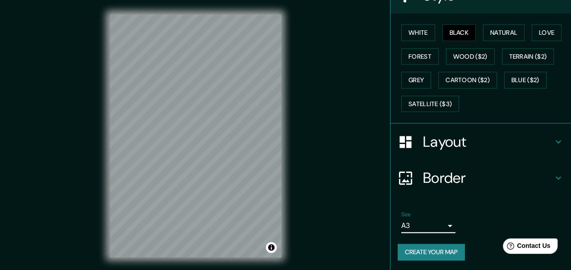
click at [441, 252] on button "Create your map" at bounding box center [430, 252] width 67 height 17
